Goal: Task Accomplishment & Management: Manage account settings

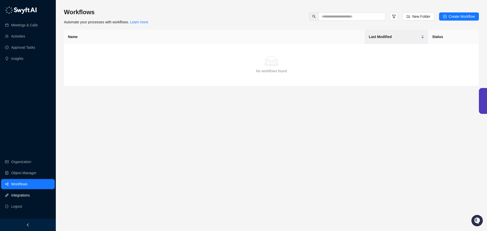
click at [19, 193] on link "Integrations" at bounding box center [20, 195] width 19 height 10
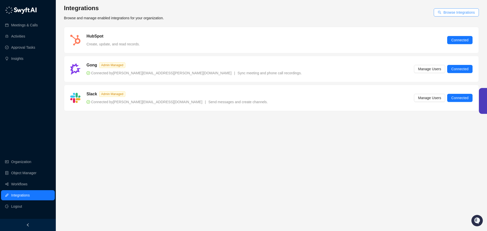
click at [455, 13] on span "Browse Integrations" at bounding box center [458, 13] width 31 height 6
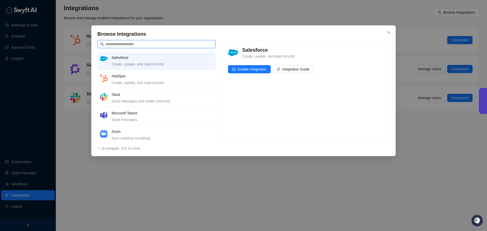
drag, startPoint x: 171, startPoint y: 46, endPoint x: 176, endPoint y: 45, distance: 4.6
click at [176, 45] on input "text" at bounding box center [159, 44] width 108 height 6
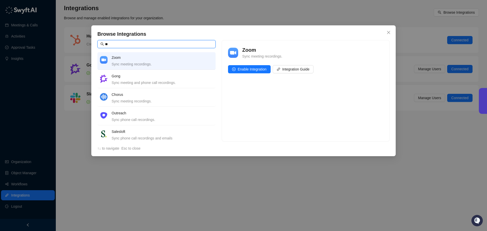
type input "*"
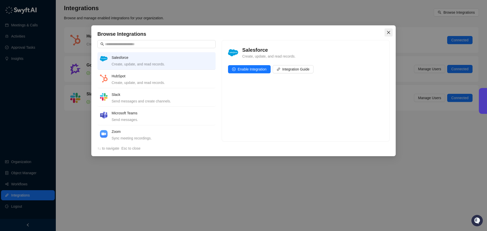
click at [389, 30] on button "Close" at bounding box center [388, 32] width 8 height 8
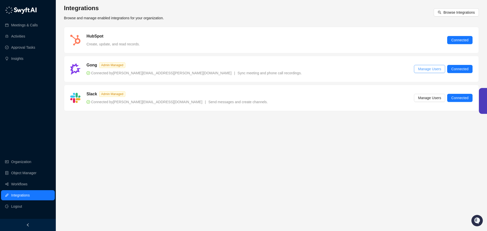
click at [436, 69] on span "Manage Users" at bounding box center [429, 69] width 23 height 6
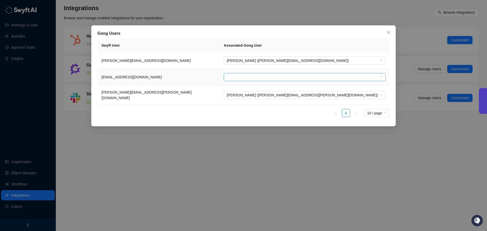
click at [281, 75] on input "search" at bounding box center [303, 77] width 153 height 8
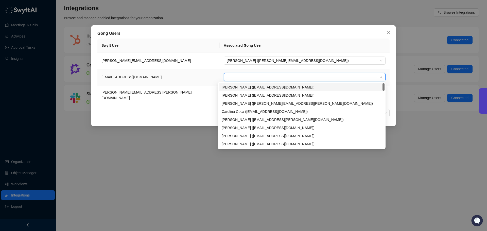
click at [281, 75] on input "search" at bounding box center [303, 77] width 153 height 8
click at [195, 72] on td "[EMAIL_ADDRESS][DOMAIN_NAME]" at bounding box center [158, 77] width 122 height 16
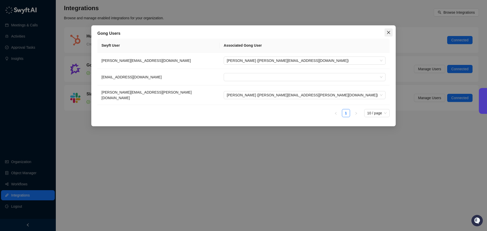
click at [386, 32] on span "Close" at bounding box center [388, 32] width 8 height 4
